Goal: Task Accomplishment & Management: Use online tool/utility

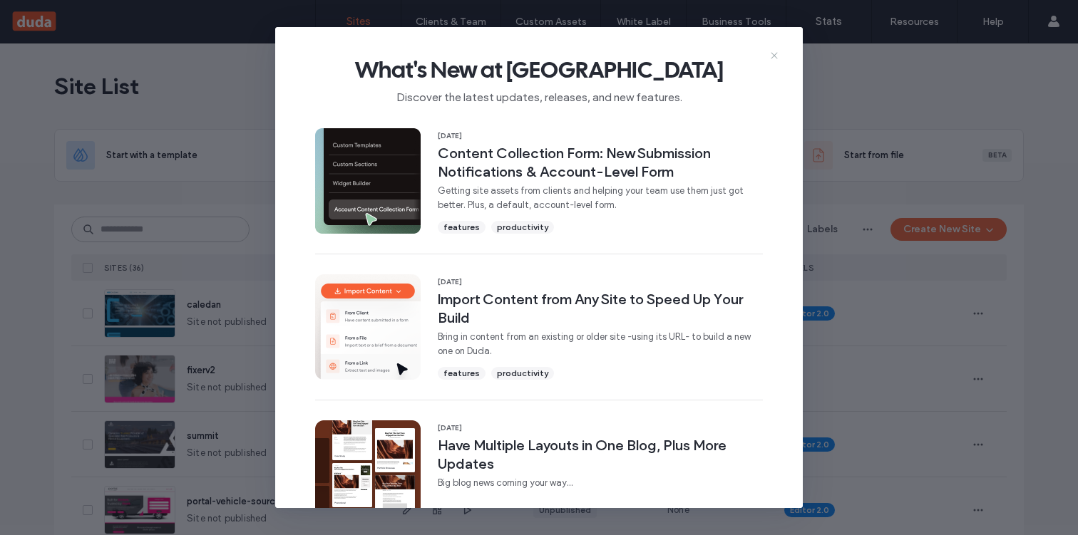
click at [774, 54] on icon at bounding box center [773, 55] width 11 height 11
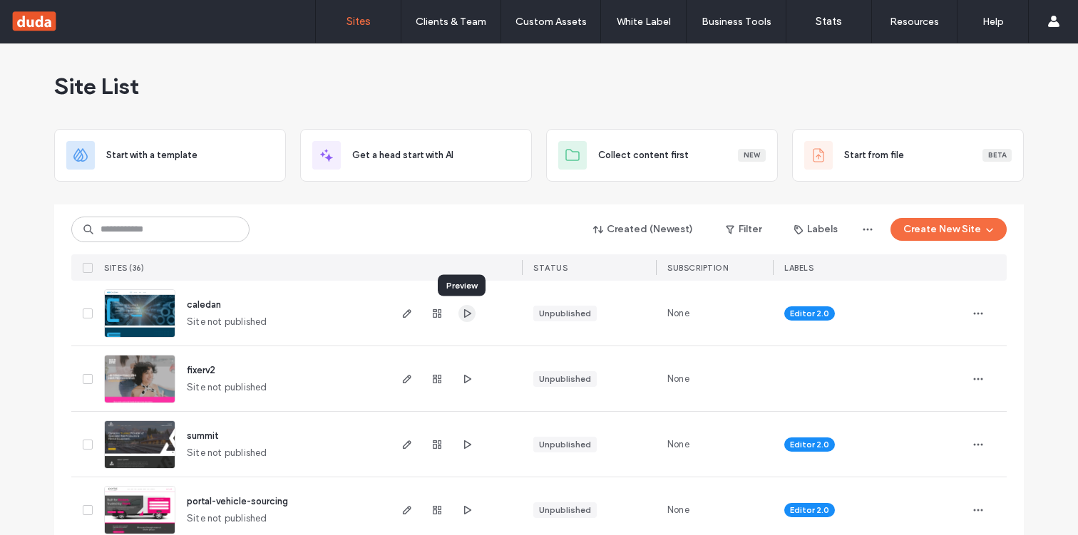
click at [469, 311] on span "button" at bounding box center [466, 313] width 17 height 17
click at [401, 314] on icon "button" at bounding box center [406, 313] width 11 height 11
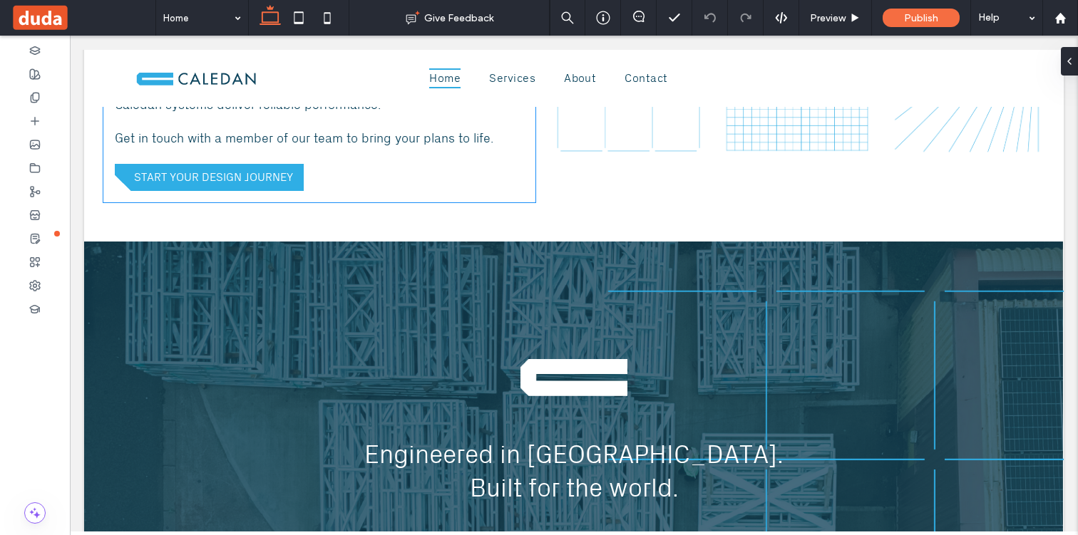
scroll to position [1229, 0]
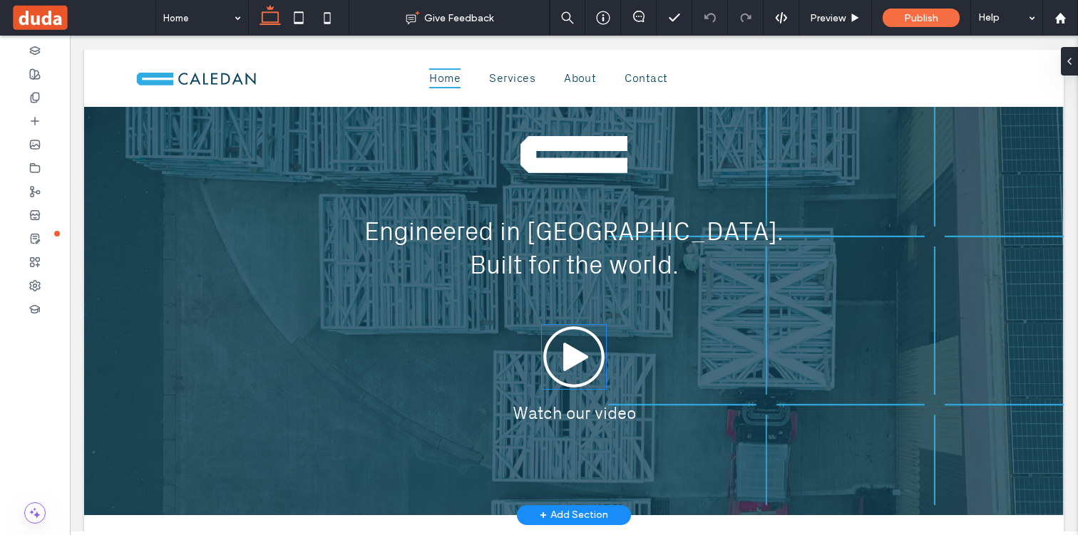
click at [566, 373] on icon at bounding box center [574, 357] width 64 height 64
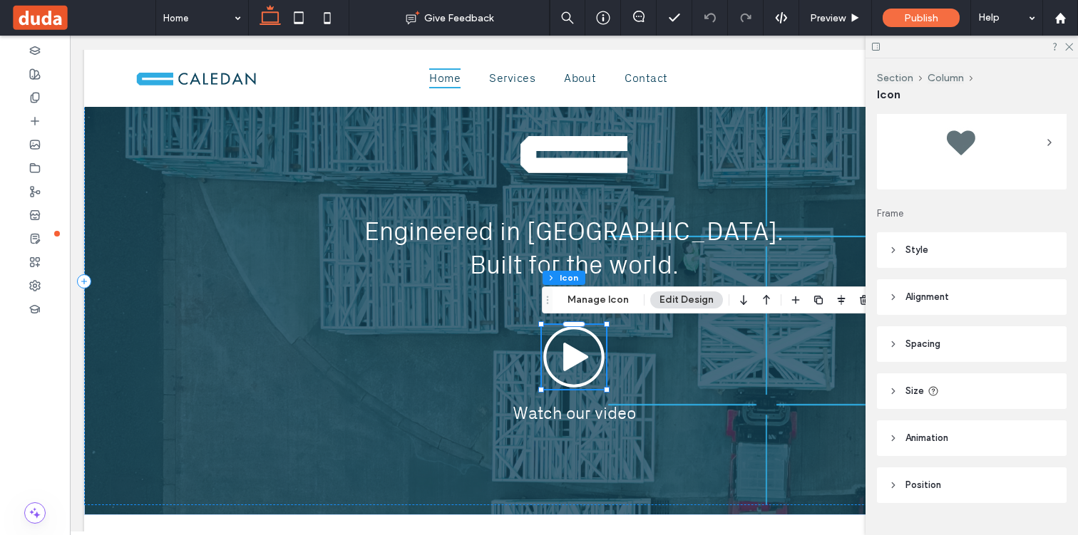
scroll to position [79, 0]
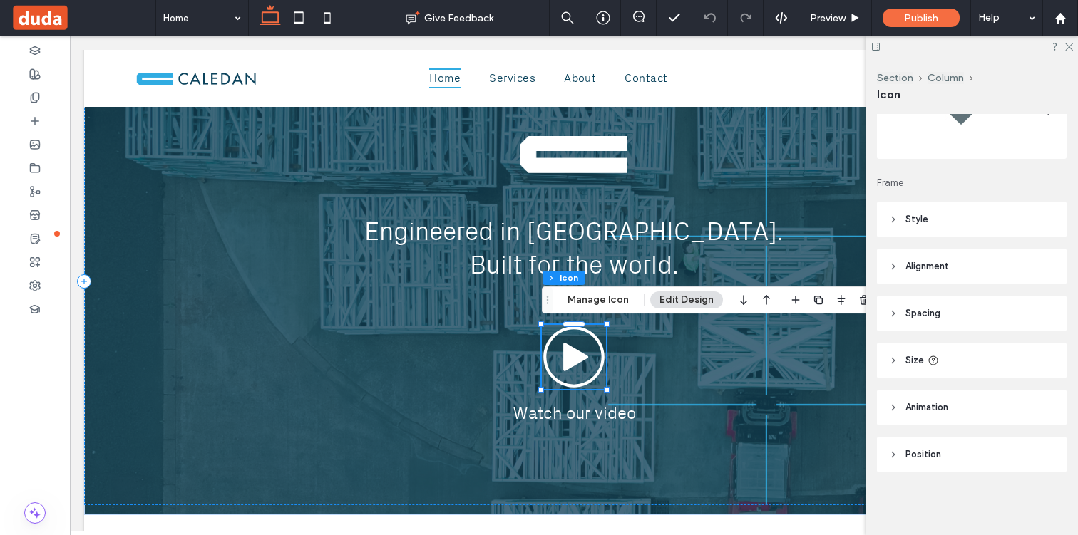
click at [922, 218] on span "Style" at bounding box center [916, 219] width 23 height 14
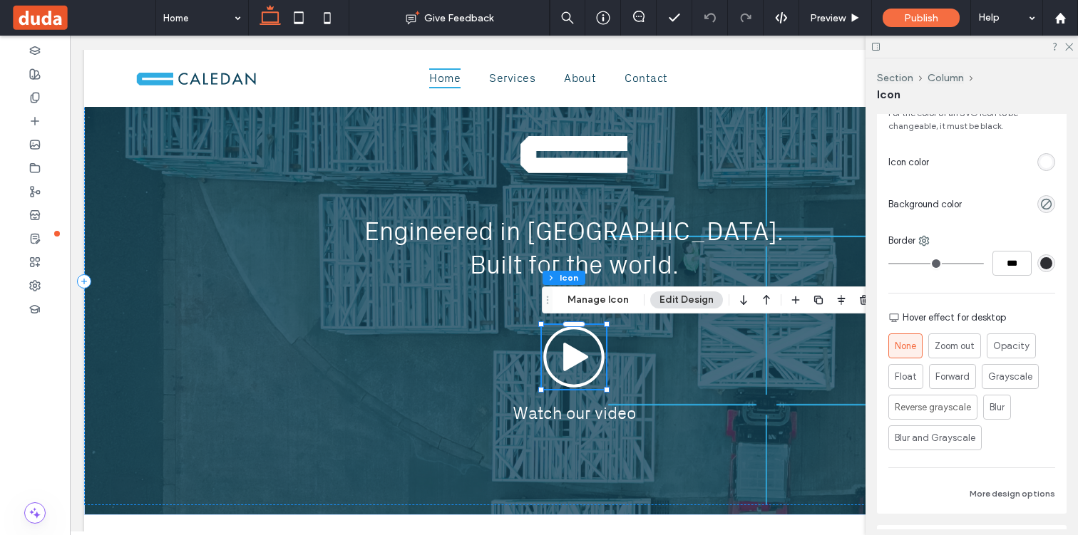
scroll to position [322, 0]
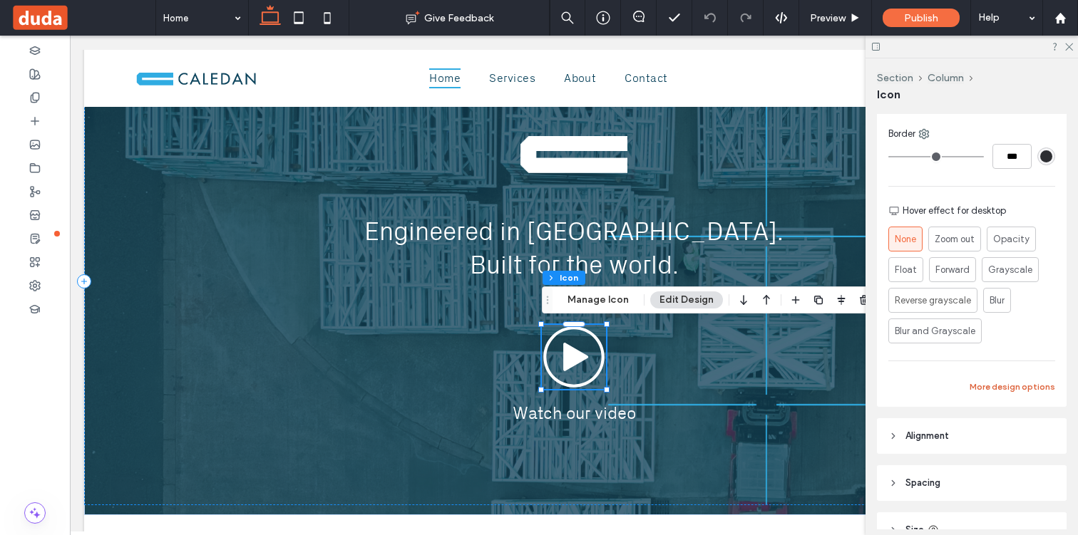
click at [1012, 385] on button "More design options" at bounding box center [1012, 386] width 86 height 17
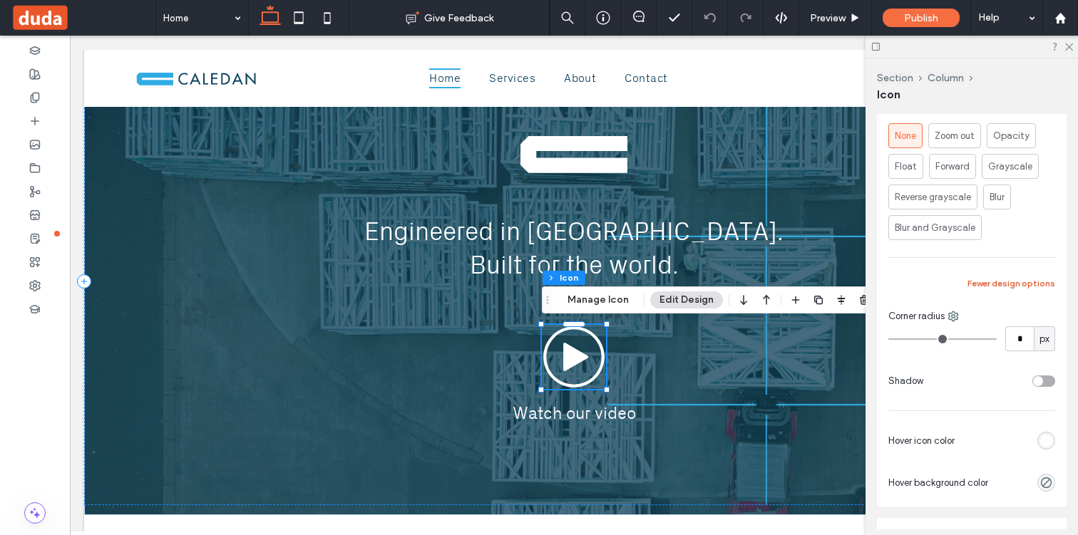
scroll to position [432, 0]
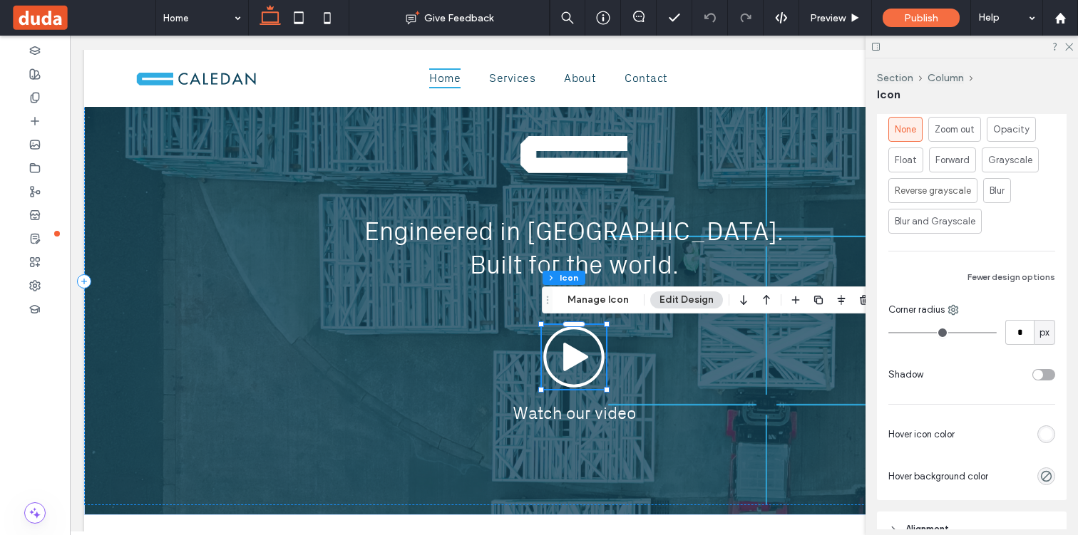
click at [1047, 439] on div "rgb(255, 255, 255)" at bounding box center [1046, 434] width 12 height 12
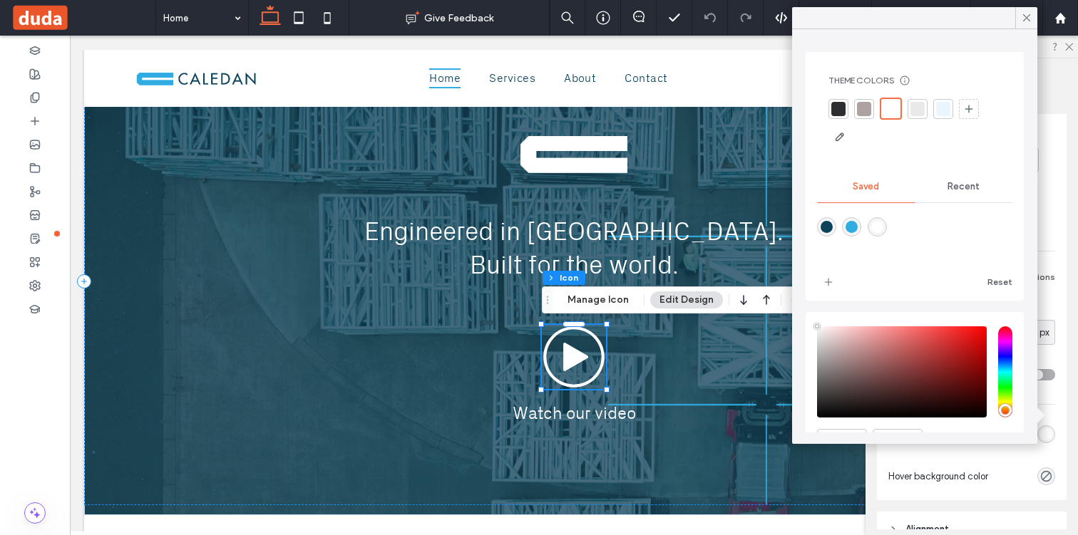
click at [848, 226] on div "rgba(48,172,226,1)" at bounding box center [851, 227] width 12 height 12
type input "*******"
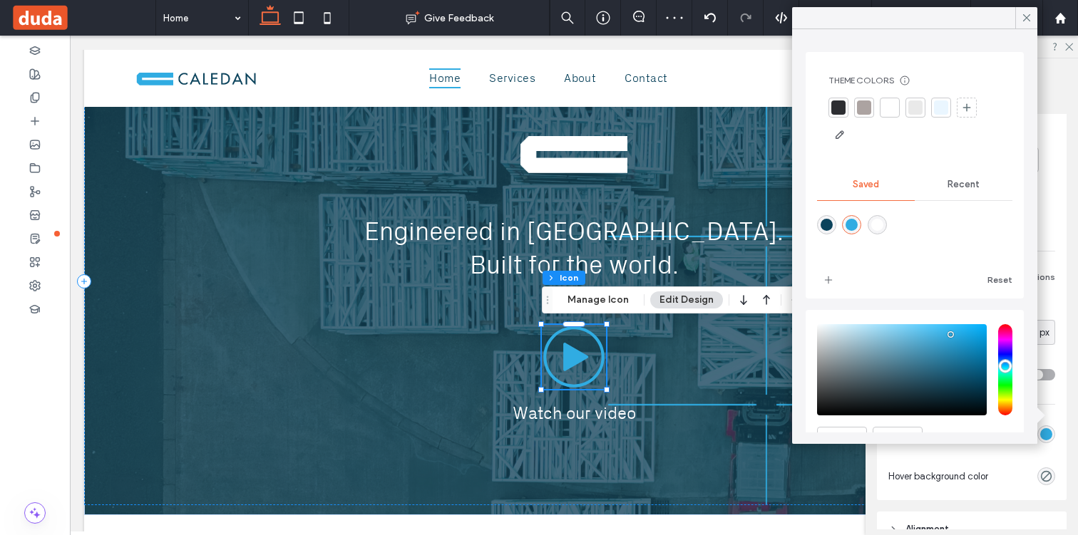
click at [1021, 12] on icon at bounding box center [1026, 17] width 13 height 13
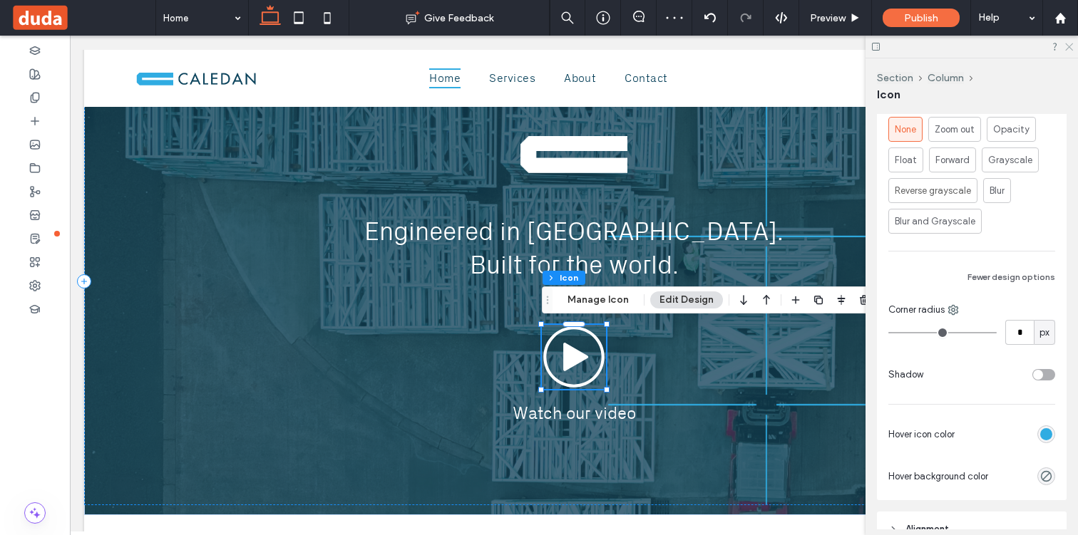
click at [1066, 44] on use at bounding box center [1069, 47] width 8 height 8
